Goal: Task Accomplishment & Management: Use online tool/utility

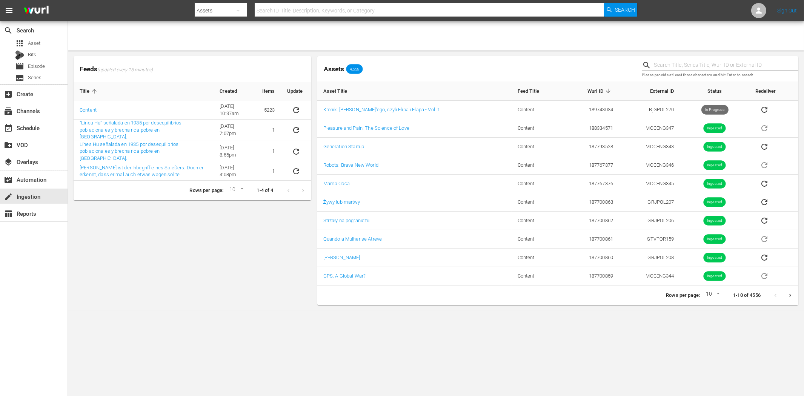
click at [211, 243] on div "Feeds (updated every 15 minutes) Title Created Items Update Content [DATE] 10:3…" at bounding box center [193, 180] width 244 height 255
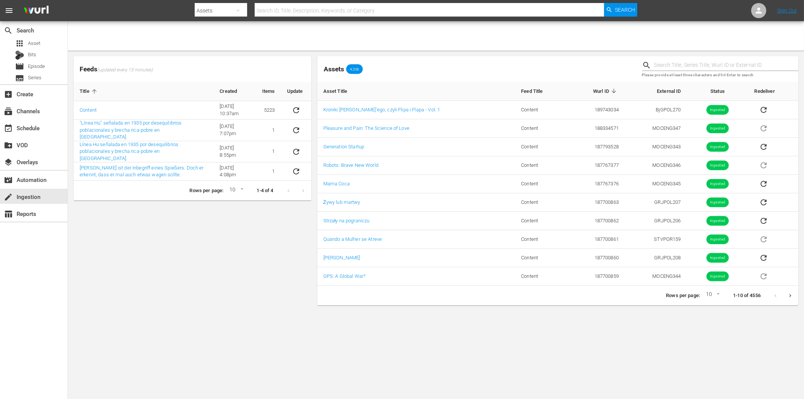
click at [175, 236] on div "Feeds (updated every 15 minutes) Title Created Items Update Content [DATE] 10:3…" at bounding box center [193, 180] width 244 height 255
click at [385, 111] on link "Kroniki [PERSON_NAME]’ego, czyli Flipa i Flapa - Vol. 1" at bounding box center [381, 110] width 117 height 6
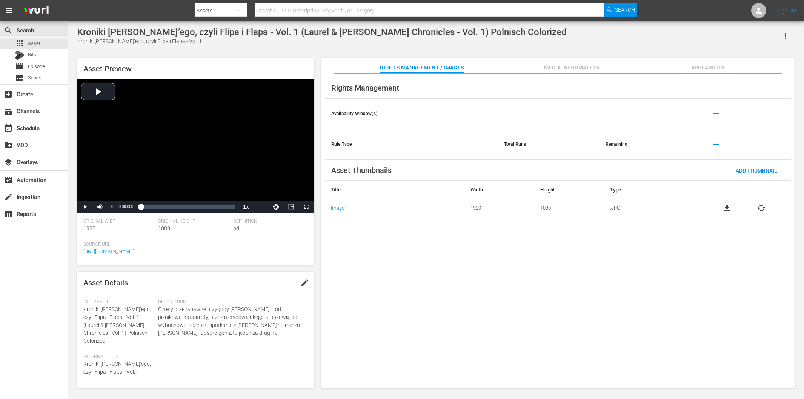
click at [783, 33] on icon "button" at bounding box center [785, 36] width 9 height 9
click at [661, 37] on div "Kroniki Laurela i Hardy’ego, czyli Flipa i Flapa - Vol. 1 (Laurel & Hardy Chron…" at bounding box center [435, 36] width 717 height 18
drag, startPoint x: 260, startPoint y: 33, endPoint x: 77, endPoint y: 29, distance: 182.2
click at [77, 29] on div "Kroniki Laurela i Hardy’ego, czyli Flipa i Flapa - Vol. 1 (Laurel & Hardy Chron…" at bounding box center [321, 32] width 489 height 11
copy div "Kroniki Laurela i Hardy’ego, czyli Flipa i Flapa"
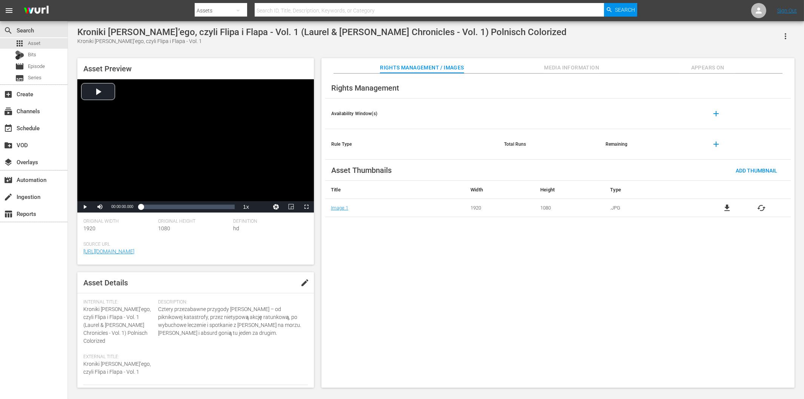
click at [292, 8] on input "text" at bounding box center [429, 11] width 349 height 18
paste input "Kroniki Laurela i Hardy’ego, czyli Flipa i Flapa"
type input "Kroniki Laurela i Hardy’ego, czyli Flipa i Flapa"
click at [624, 13] on span "Search" at bounding box center [625, 10] width 20 height 14
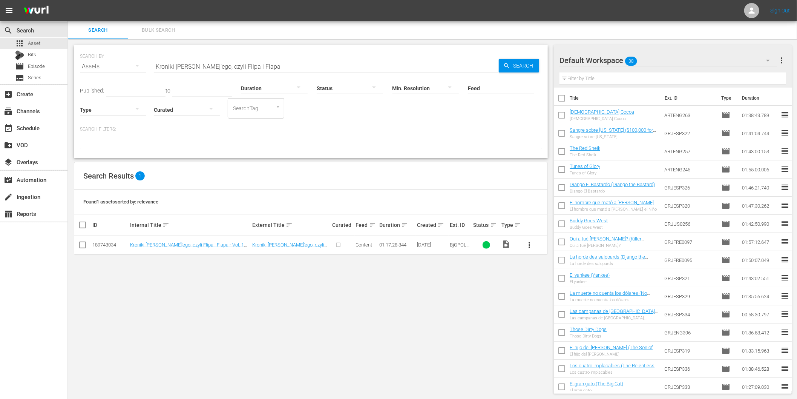
click at [531, 242] on span "more_vert" at bounding box center [529, 244] width 9 height 9
click at [555, 302] on div "Episode" at bounding box center [570, 302] width 51 height 18
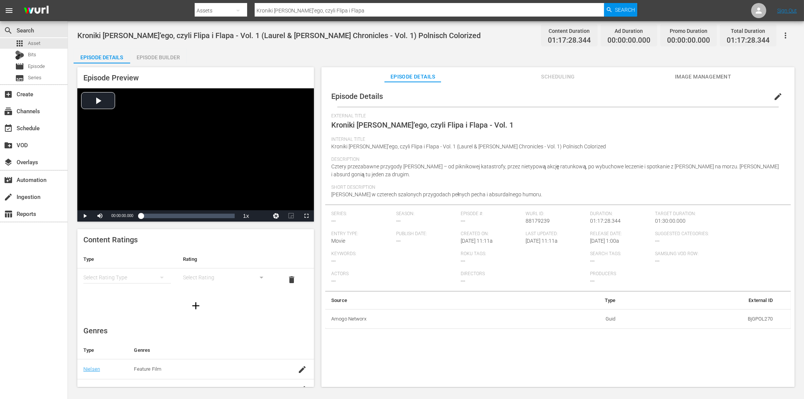
click at [161, 55] on div "Episode Builder" at bounding box center [158, 57] width 57 height 18
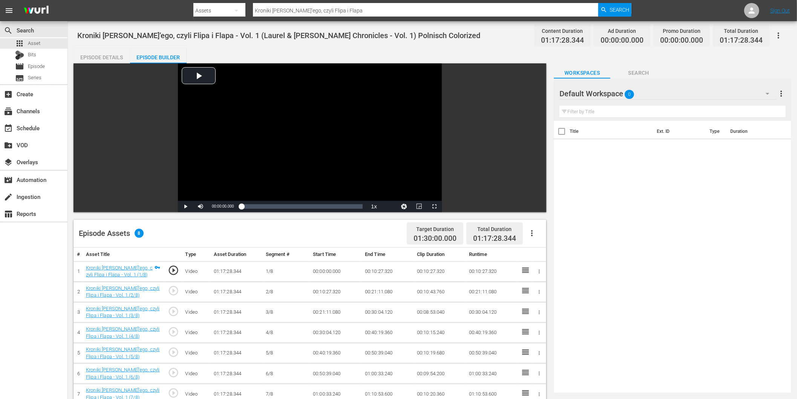
click at [532, 235] on icon "button" at bounding box center [532, 233] width 2 height 6
click at [549, 238] on div "Fill with Ads" at bounding box center [555, 236] width 51 height 18
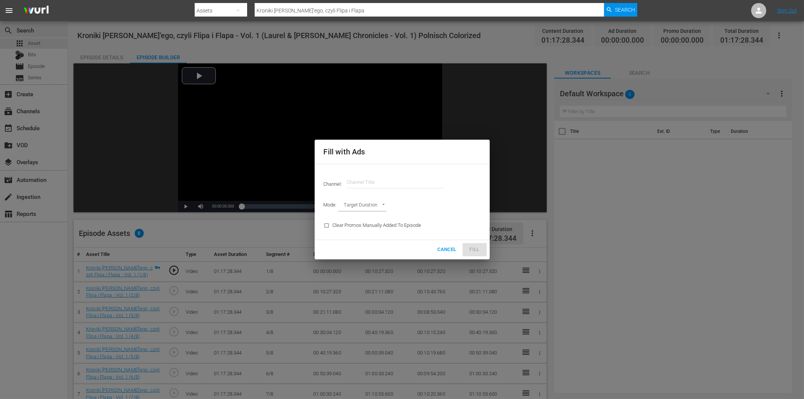
click at [382, 179] on input "text" at bounding box center [395, 182] width 97 height 18
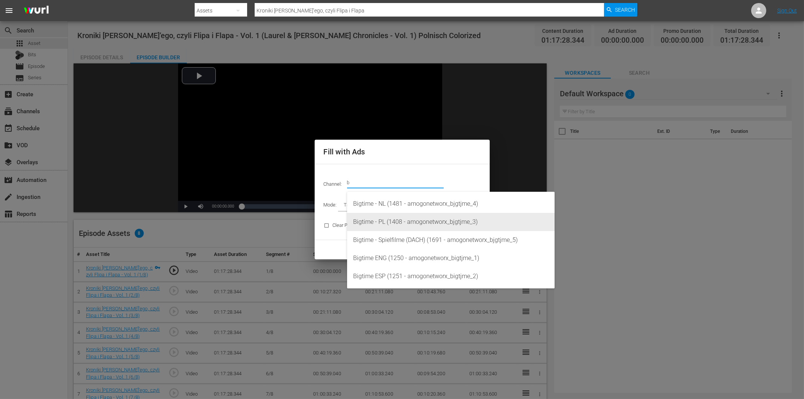
click at [390, 223] on div "Bigtime - PL (1408 - amogonetworx_bjgtjme_3)" at bounding box center [450, 222] width 195 height 18
type input "Bigtime - PL (1408)"
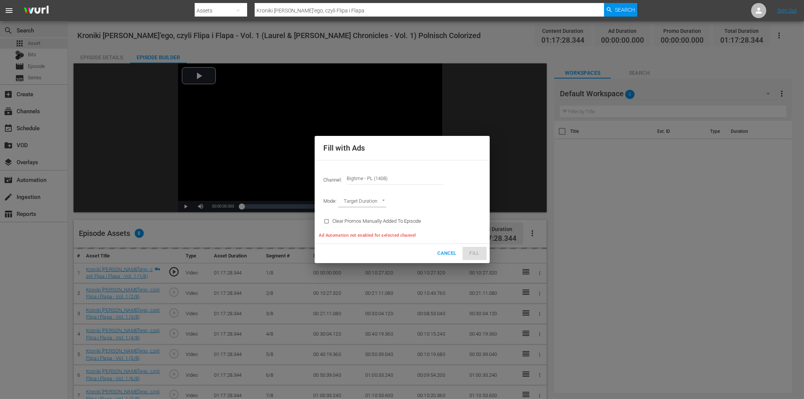
type input "AD_BREAK_DURATION"
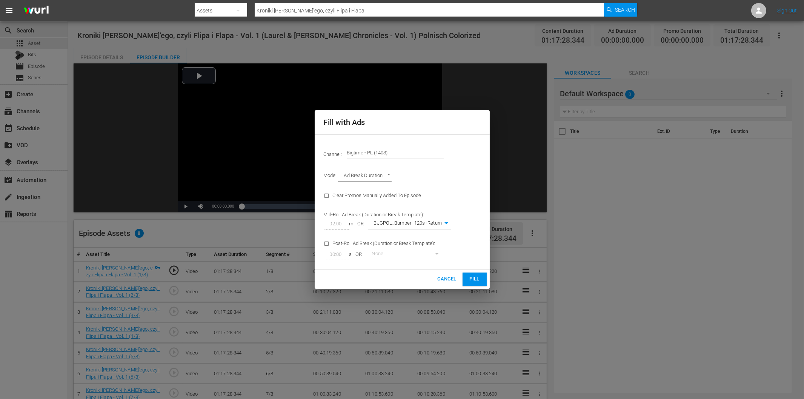
click at [472, 278] on span "Fill" at bounding box center [474, 279] width 12 height 9
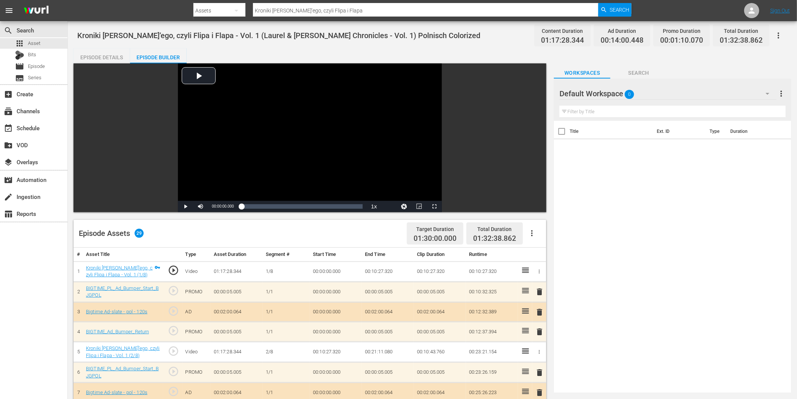
click at [47, 259] on div "search Search apps Asset Bits movie Episode subtitles Series add_box Create sub…" at bounding box center [34, 220] width 68 height 399
click at [767, 91] on icon "button" at bounding box center [767, 93] width 9 height 9
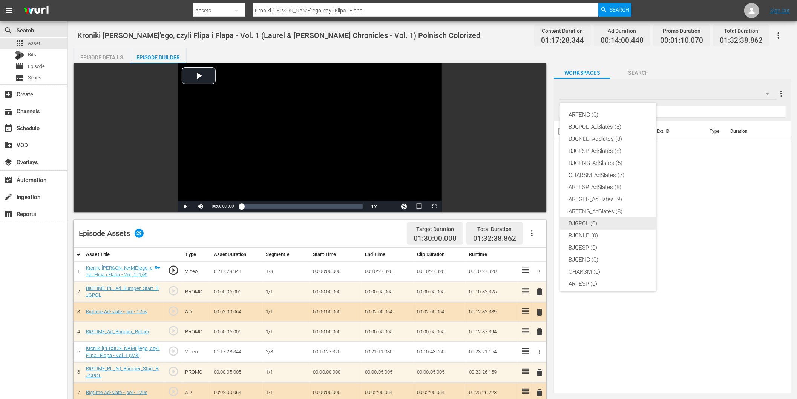
click at [597, 224] on div "BJGPOL (0)" at bounding box center [608, 223] width 78 height 12
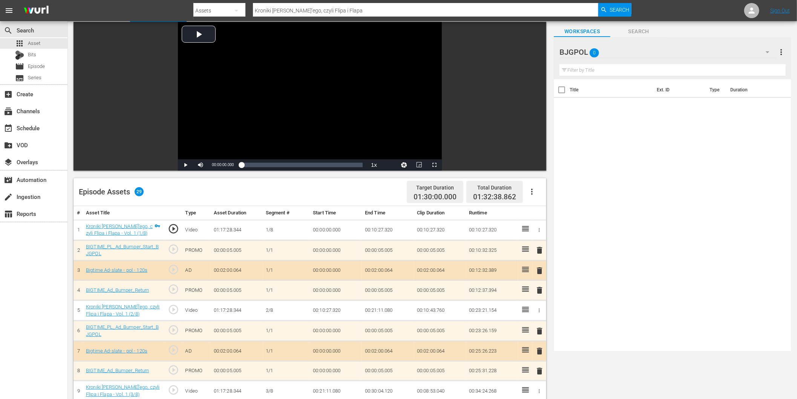
scroll to position [42, 0]
click at [540, 267] on span "delete" at bounding box center [540, 270] width 9 height 9
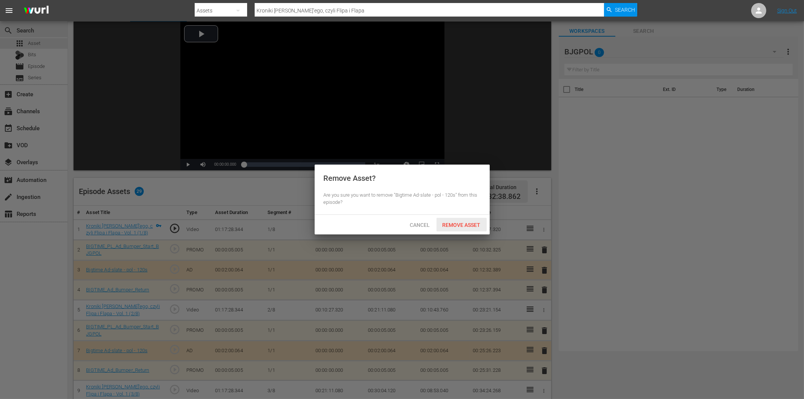
click at [455, 226] on span "Remove Asset" at bounding box center [461, 225] width 50 height 6
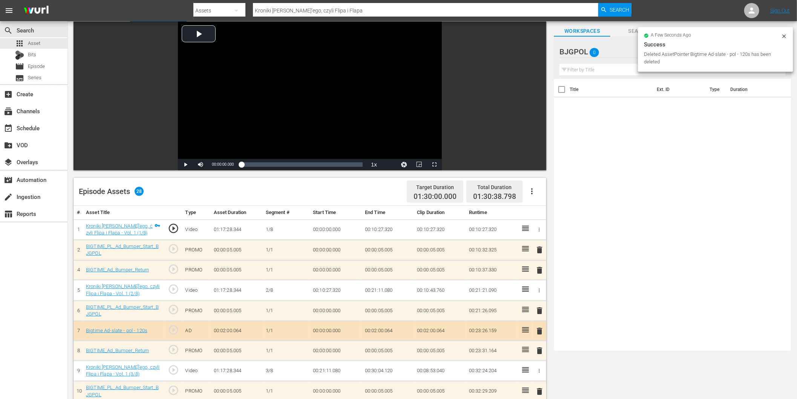
click at [539, 332] on span "delete" at bounding box center [540, 330] width 9 height 9
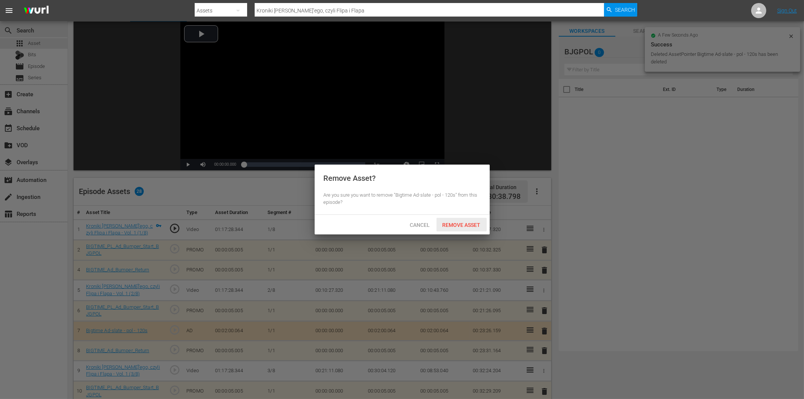
click at [472, 227] on span "Remove Asset" at bounding box center [461, 225] width 50 height 6
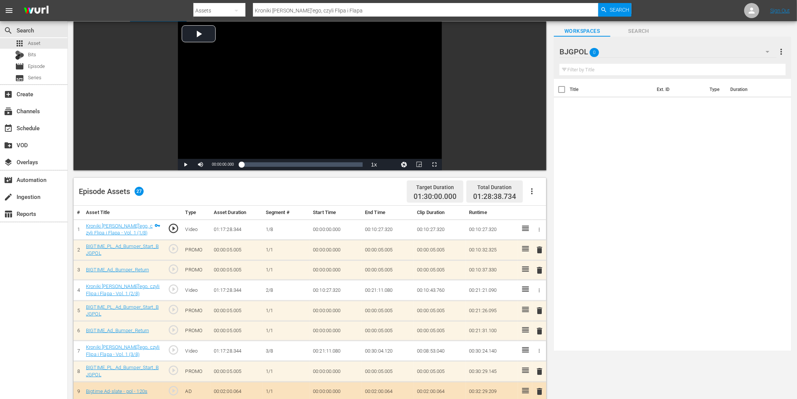
click at [768, 52] on icon "button" at bounding box center [767, 51] width 9 height 9
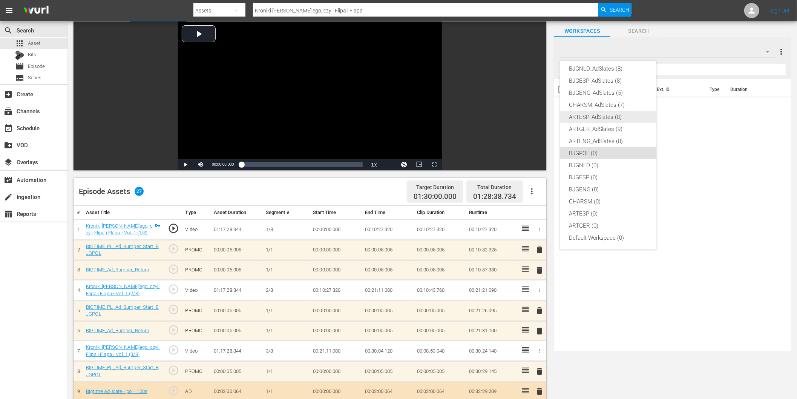
scroll to position [0, 0]
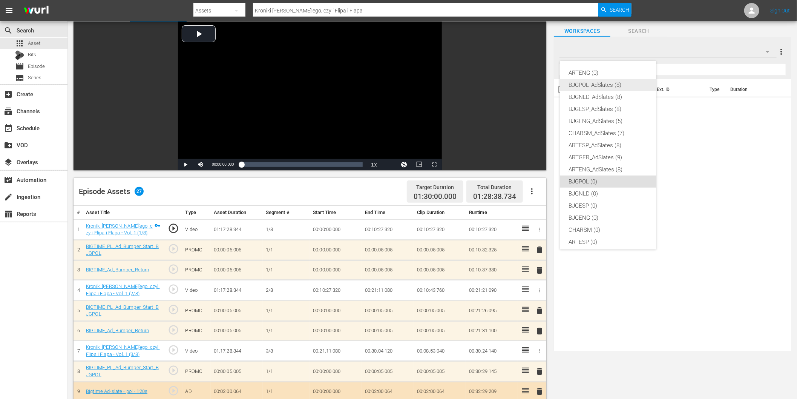
click at [606, 83] on div "BJGPOL_AdSlates (8)" at bounding box center [608, 85] width 78 height 12
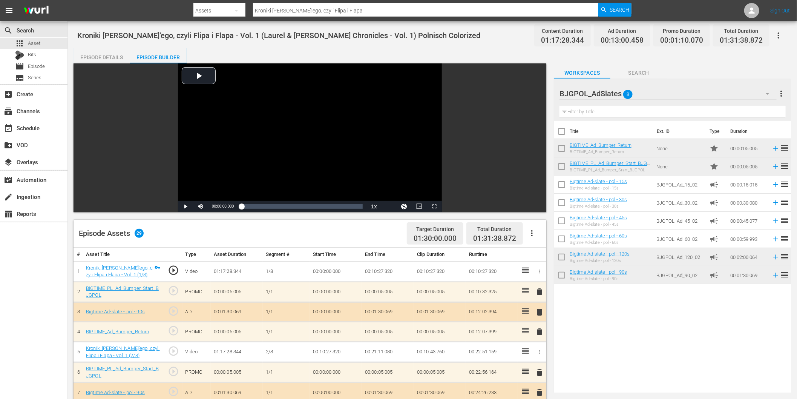
click at [279, 14] on input "Kroniki Laurela i Hardy’ego, czyli Flipa i Flapa" at bounding box center [426, 11] width 346 height 18
click at [220, 8] on div "Assets" at bounding box center [219, 10] width 52 height 21
click at [216, 53] on div "Episodes" at bounding box center [218, 56] width 30 height 12
click at [292, 13] on input "text" at bounding box center [426, 11] width 346 height 18
paste input "Kroniki Laurela i Hardy’ego, czyli Flipa i Flapa"
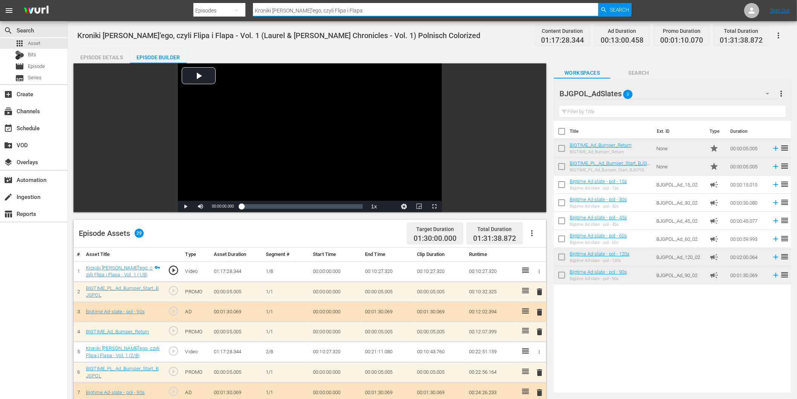
type input "Kroniki Laurela i Hardy’ego, czyli Flipa i Flapa"
click at [621, 13] on span "Search" at bounding box center [620, 10] width 20 height 14
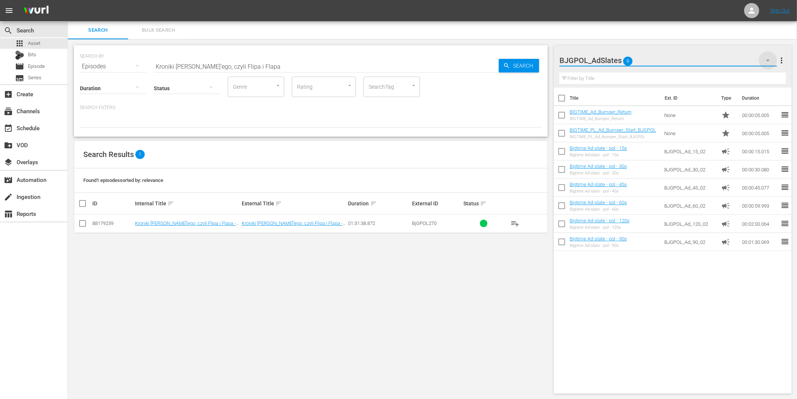
click at [764, 63] on icon "button" at bounding box center [768, 60] width 9 height 9
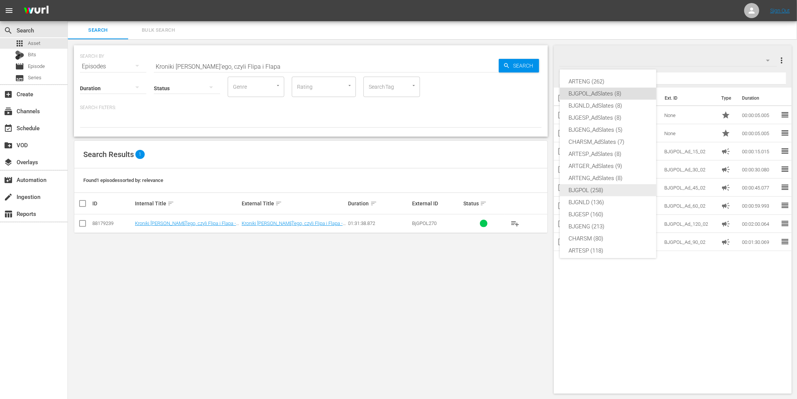
click at [611, 192] on div "BJGPOL (258)" at bounding box center [608, 190] width 78 height 12
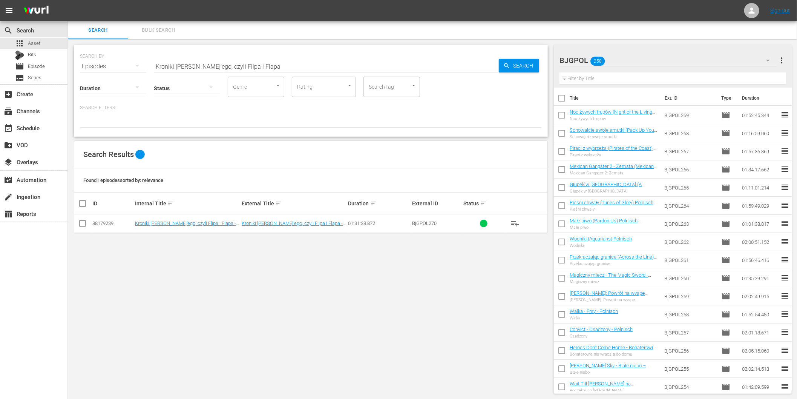
click at [507, 273] on div "SEARCH BY Search By Episodes Search ID, Title, Description, Keywords, or Catego…" at bounding box center [311, 219] width 486 height 360
click at [514, 223] on span "playlist_add" at bounding box center [515, 223] width 9 height 9
click at [356, 300] on div "SEARCH BY Search By Episodes Search ID, Title, Description, Keywords, or Catego…" at bounding box center [311, 219] width 486 height 360
click at [43, 197] on div "create Ingestion" at bounding box center [34, 196] width 68 height 15
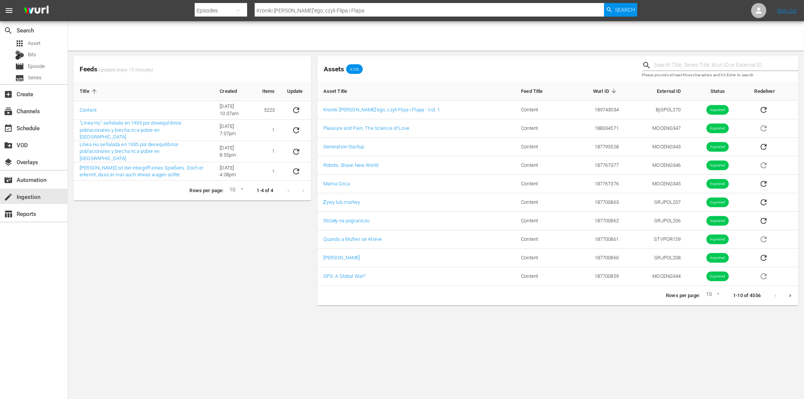
click at [154, 259] on div "Feeds (updated every 15 minutes) Title Created Items Update Content 6/8/22 @ 10…" at bounding box center [193, 180] width 244 height 255
click at [624, 11] on span "Search" at bounding box center [625, 10] width 20 height 14
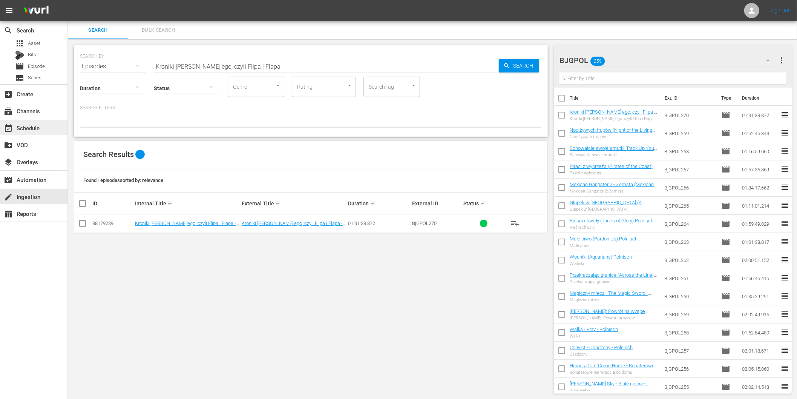
click at [21, 127] on div "event_available Schedule" at bounding box center [21, 126] width 42 height 7
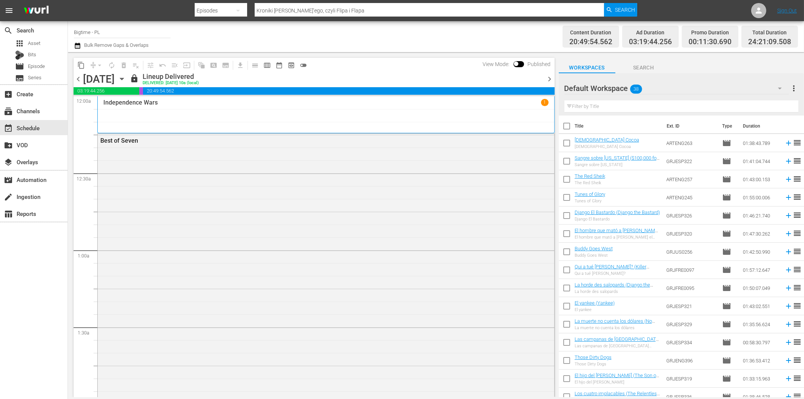
click at [170, 38] on hr at bounding box center [122, 38] width 97 height 0
click at [33, 10] on img at bounding box center [36, 11] width 36 height 18
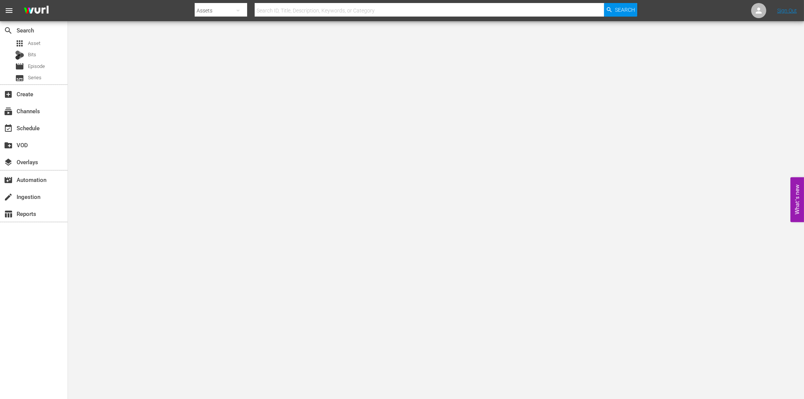
click at [233, 236] on body "menu Search By Assets Search ID, Title, Description, Keywords, or Category Sear…" at bounding box center [402, 199] width 804 height 399
click at [33, 195] on div "create Ingestion" at bounding box center [21, 195] width 42 height 7
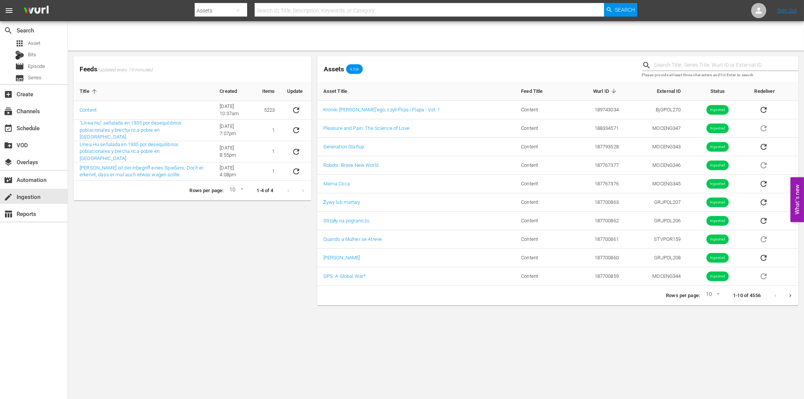
click at [115, 297] on div "Feeds (updated every 15 minutes) Title Created Items Update Content 6/8/22 @ 10…" at bounding box center [193, 180] width 244 height 255
click at [137, 276] on div "Feeds (updated every 15 minutes) Title Created Items Update Content 6/8/22 @ 10…" at bounding box center [193, 180] width 244 height 255
